Goal: Information Seeking & Learning: Learn about a topic

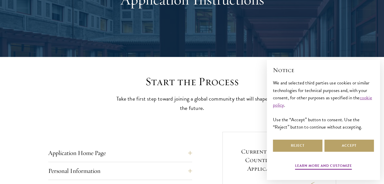
scroll to position [73, 0]
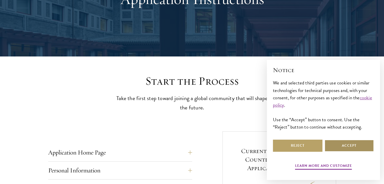
click at [350, 144] on button "Accept" at bounding box center [350, 146] width 50 height 12
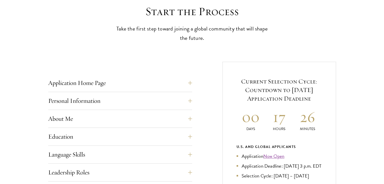
scroll to position [143, 0]
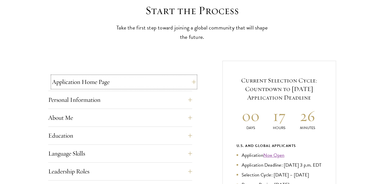
click at [170, 86] on button "Application Home Page" at bounding box center [124, 82] width 144 height 12
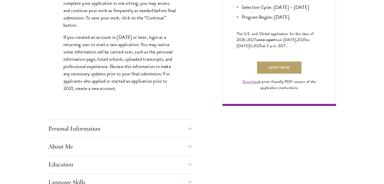
scroll to position [348, 0]
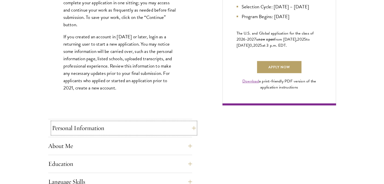
click at [189, 130] on button "Personal Information" at bounding box center [124, 128] width 144 height 12
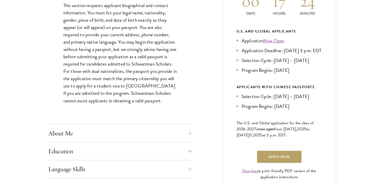
scroll to position [258, 0]
click at [188, 135] on button "About Me" at bounding box center [124, 133] width 144 height 12
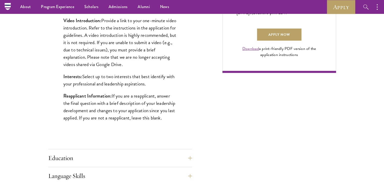
scroll to position [380, 0]
click at [166, 158] on button "Education" at bounding box center [120, 159] width 144 height 12
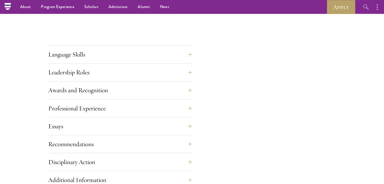
scroll to position [867, 0]
click at [187, 53] on button "Language Skills" at bounding box center [124, 55] width 144 height 12
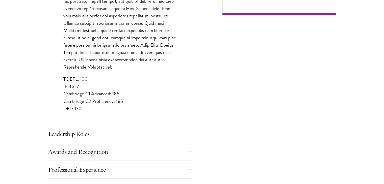
scroll to position [438, 0]
click at [185, 132] on button "Leadership Roles" at bounding box center [124, 134] width 144 height 12
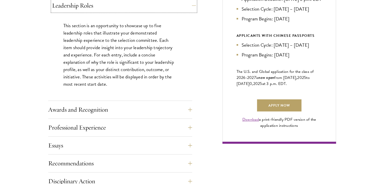
scroll to position [310, 0]
click at [188, 111] on button "Awards and Recognition" at bounding box center [124, 110] width 144 height 12
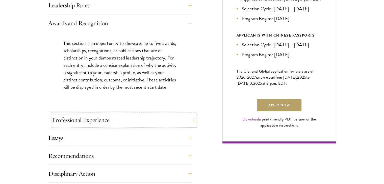
click at [192, 121] on button "Professional Experience" at bounding box center [124, 120] width 144 height 12
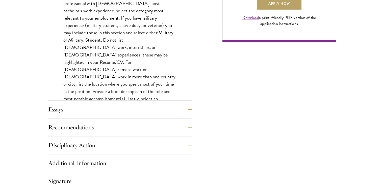
scroll to position [412, 0]
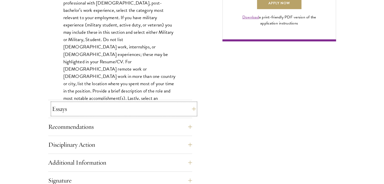
click at [187, 108] on button "Essays" at bounding box center [124, 109] width 144 height 12
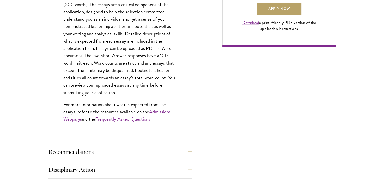
scroll to position [409, 0]
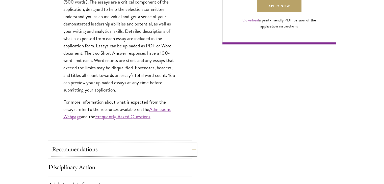
click at [185, 149] on button "Recommendations" at bounding box center [124, 149] width 144 height 12
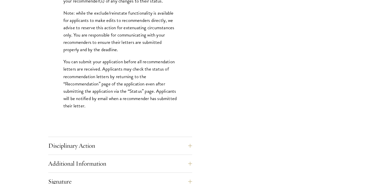
scroll to position [681, 0]
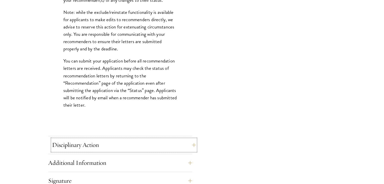
click at [191, 142] on button "Disciplinary Action" at bounding box center [124, 145] width 144 height 12
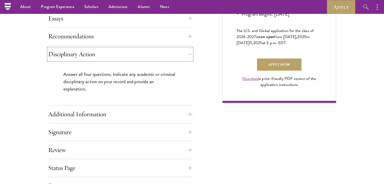
scroll to position [351, 0]
click at [189, 117] on button "Additional Information" at bounding box center [124, 114] width 144 height 12
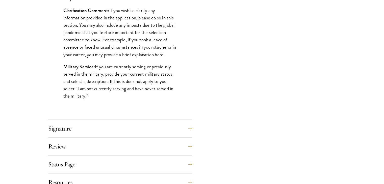
scroll to position [489, 0]
click at [180, 128] on button "Signature" at bounding box center [124, 128] width 144 height 12
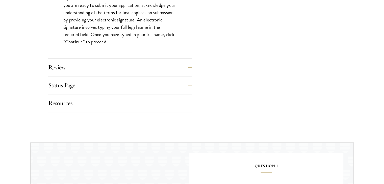
scroll to position [501, 0]
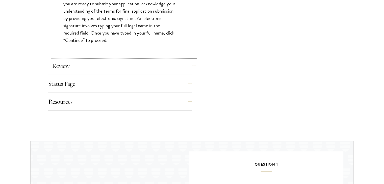
click at [159, 64] on button "Review" at bounding box center [124, 66] width 144 height 12
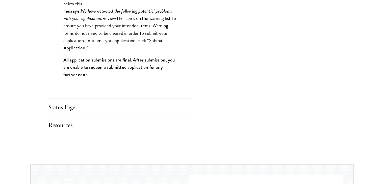
scroll to position [546, 0]
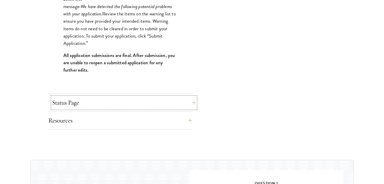
click at [129, 102] on button "Status Page" at bounding box center [124, 103] width 144 height 12
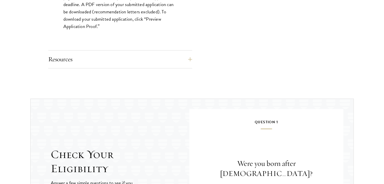
scroll to position [545, 0]
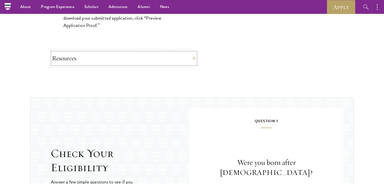
click at [134, 60] on button "Resources" at bounding box center [124, 58] width 144 height 12
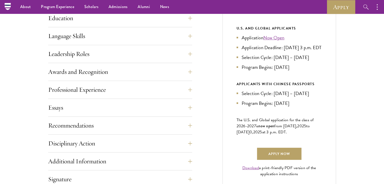
scroll to position [0, 0]
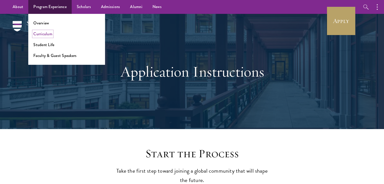
click at [48, 35] on link "Curriculum" at bounding box center [42, 34] width 19 height 6
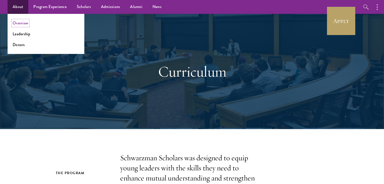
click at [24, 25] on link "Overview" at bounding box center [21, 23] width 16 height 6
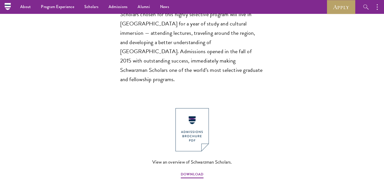
scroll to position [481, 0]
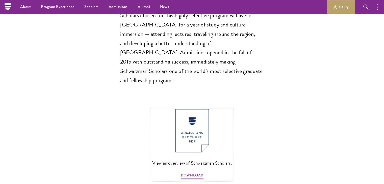
click at [196, 109] on img at bounding box center [192, 130] width 33 height 43
click at [364, 8] on icon "button" at bounding box center [366, 7] width 6 height 6
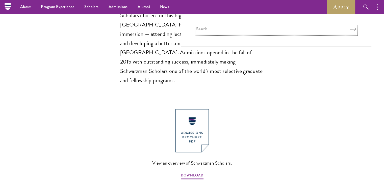
click at [257, 28] on input "search" at bounding box center [276, 30] width 160 height 8
type input "stipend"
click at [350, 28] on button "Search" at bounding box center [353, 30] width 6 height 4
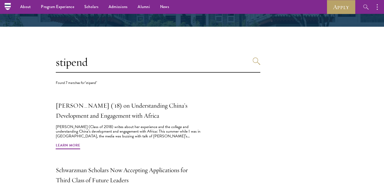
scroll to position [102, 0]
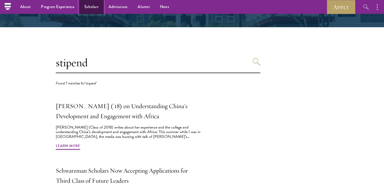
click at [94, 3] on link "Scholars" at bounding box center [91, 7] width 24 height 14
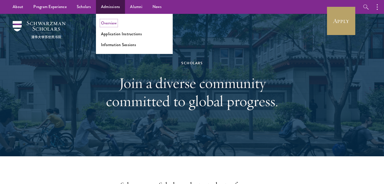
click at [112, 24] on link "Overview" at bounding box center [109, 23] width 16 height 6
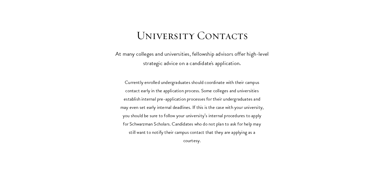
scroll to position [2237, 0]
